Goal: Information Seeking & Learning: Learn about a topic

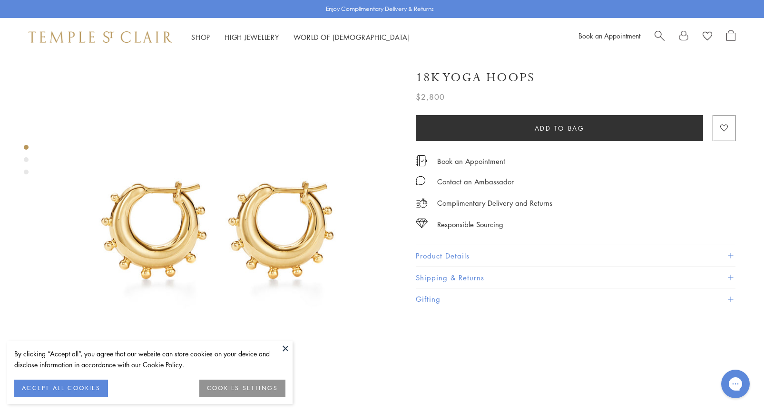
click at [28, 161] on div "Product gallery navigation" at bounding box center [26, 162] width 5 height 39
click at [25, 159] on div "Product gallery navigation" at bounding box center [26, 159] width 5 height 5
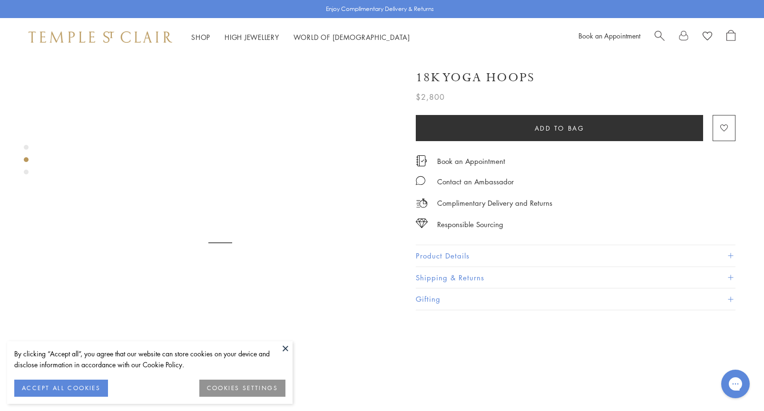
scroll to position [363, 0]
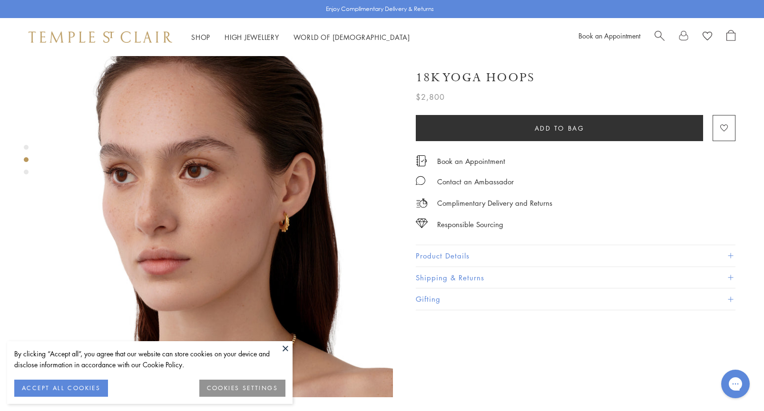
click at [25, 171] on div "Product gallery navigation" at bounding box center [26, 172] width 5 height 5
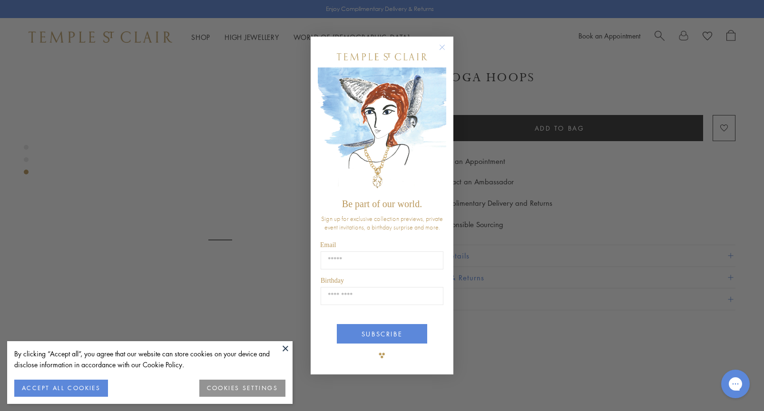
scroll to position [709, 0]
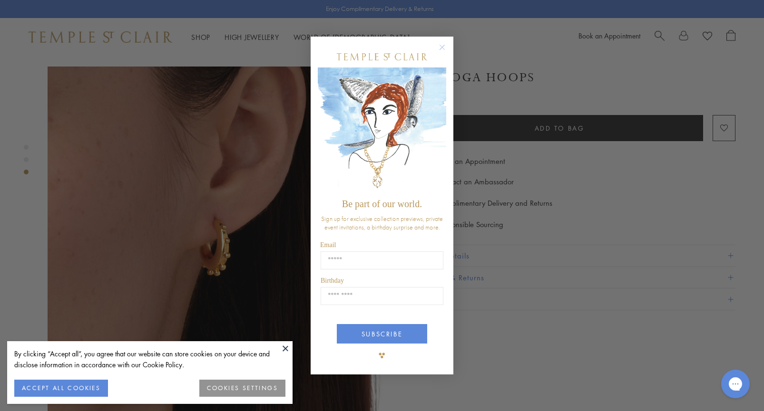
click at [441, 49] on circle "Close dialog" at bounding box center [442, 46] width 11 height 11
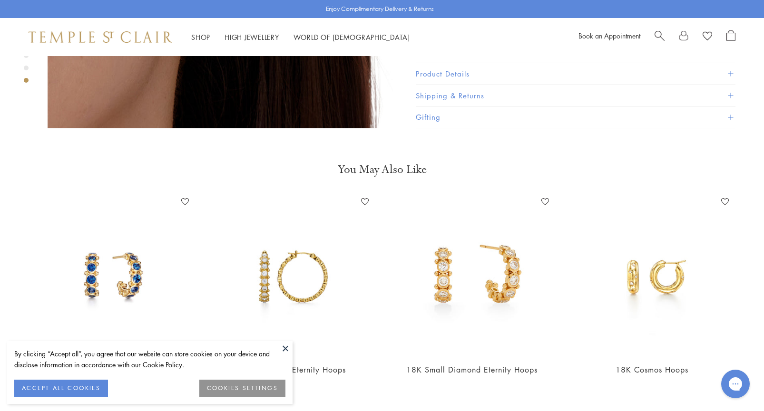
scroll to position [1030, 0]
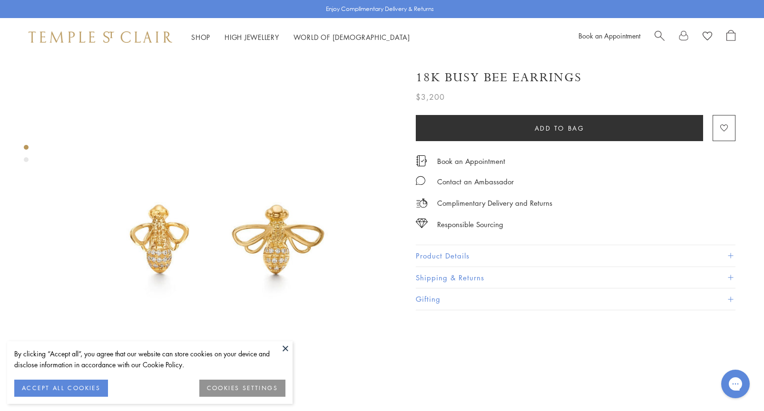
click at [24, 160] on div "Product gallery navigation" at bounding box center [26, 159] width 5 height 5
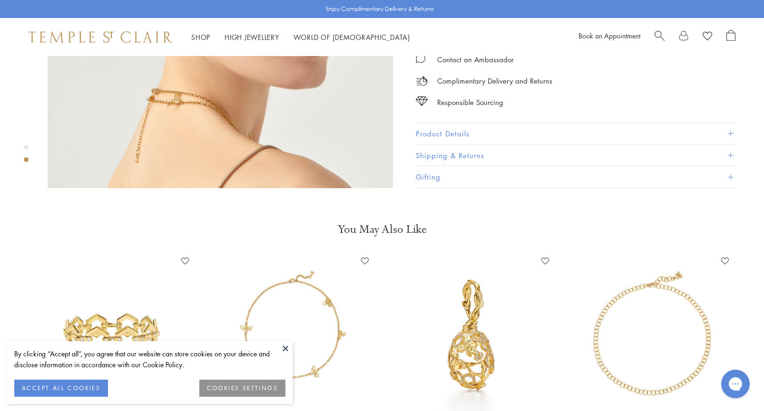
scroll to position [551, 0]
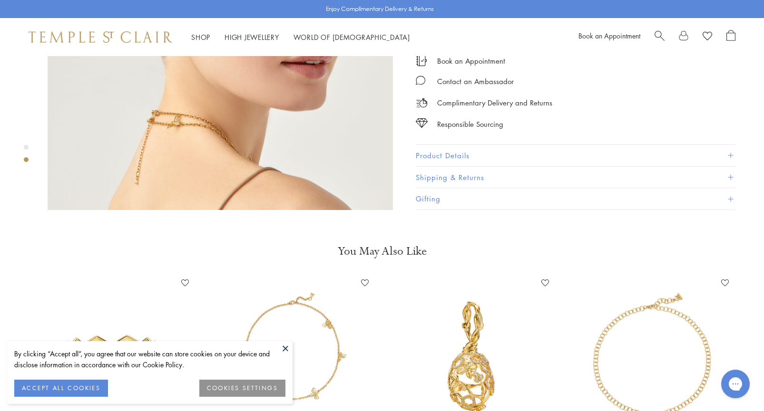
click at [462, 145] on button "Product Details" at bounding box center [576, 155] width 320 height 21
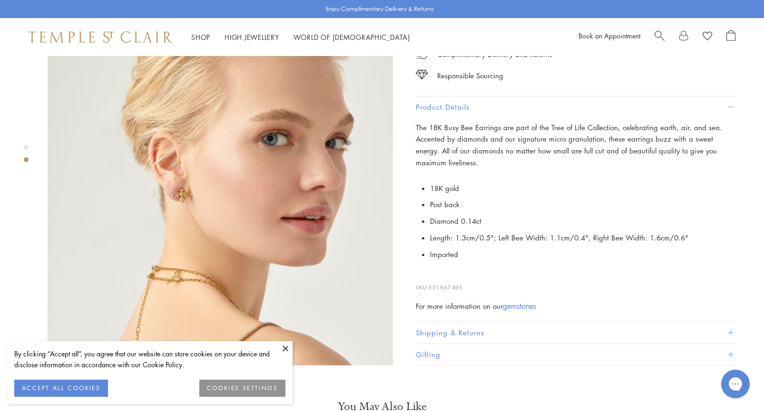
scroll to position [390, 0]
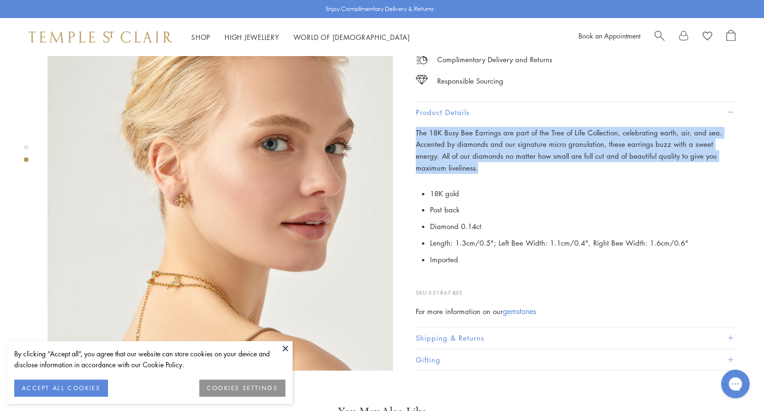
drag, startPoint x: 468, startPoint y: 152, endPoint x: 409, endPoint y: 122, distance: 65.9
click at [409, 122] on div "18K Busy Bee Earrings $3,200 The 18K Busy Bee Earrings are part of the Tree of …" at bounding box center [568, 143] width 333 height 455
click at [472, 158] on p "The 18K Busy Bee Earrings are part of the Tree of Life Collection, celebrating …" at bounding box center [576, 150] width 320 height 47
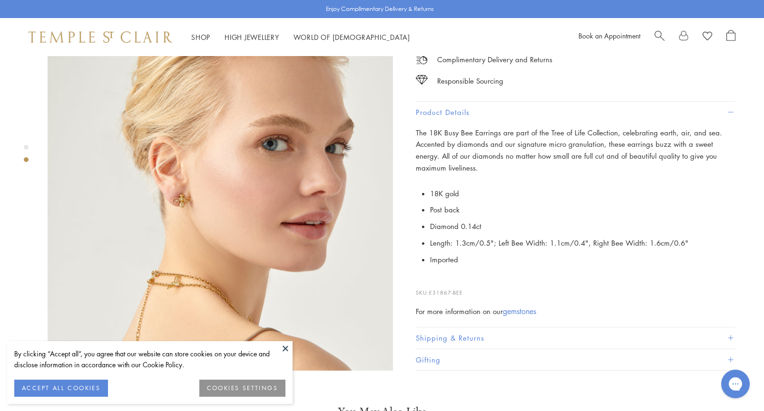
click at [25, 145] on div "Product gallery navigation" at bounding box center [26, 147] width 5 height 5
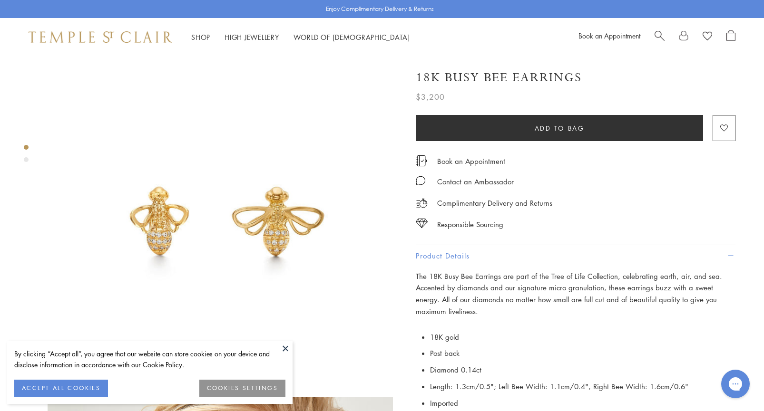
scroll to position [18, 0]
drag, startPoint x: 420, startPoint y: 275, endPoint x: 460, endPoint y: 303, distance: 48.8
click at [460, 303] on p "The 18K Busy Bee Earrings are part of the Tree of Life Collection, celebrating …" at bounding box center [576, 294] width 320 height 47
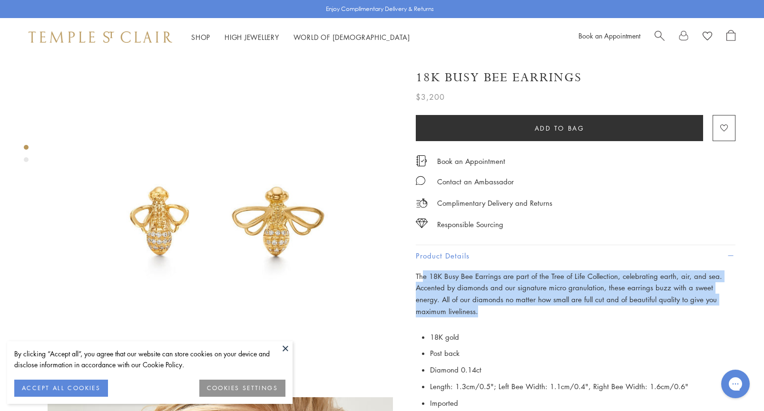
drag, startPoint x: 460, startPoint y: 303, endPoint x: 423, endPoint y: 277, distance: 45.4
click at [423, 277] on p "The 18K Busy Bee Earrings are part of the Tree of Life Collection, celebrating …" at bounding box center [576, 294] width 320 height 47
click at [423, 277] on span "The 18K Busy Bee Earrings are part of the Tree of Life Collection, celebrating …" at bounding box center [569, 294] width 306 height 45
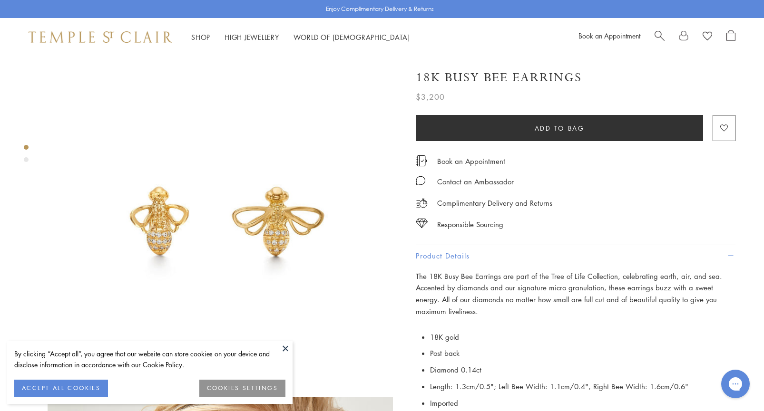
scroll to position [0, 0]
